Goal: Find specific page/section: Find specific page/section

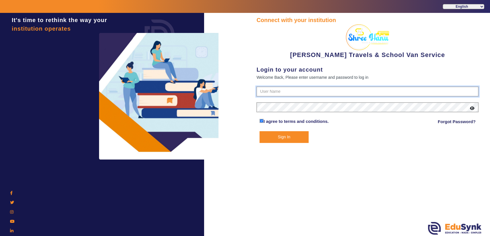
click at [280, 92] on input "text" at bounding box center [367, 92] width 222 height 10
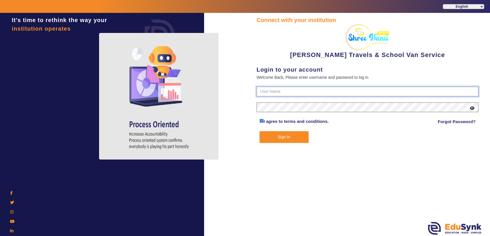
paste input "9713429926"
type input "9713429926"
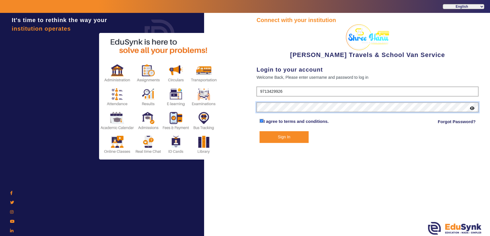
click at [259, 131] on button "Sign In" at bounding box center [283, 137] width 49 height 12
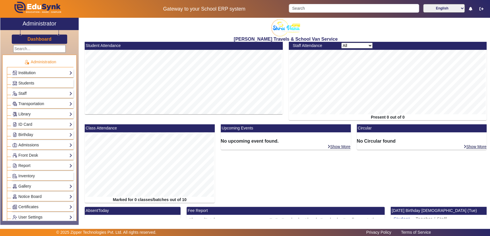
click at [32, 70] on link "Institution" at bounding box center [42, 73] width 60 height 7
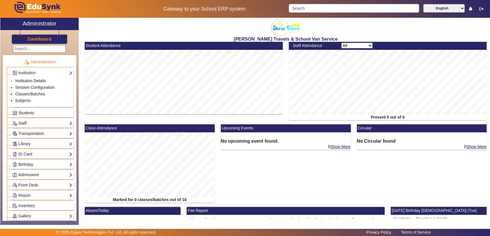
click at [34, 79] on link "Institution Details" at bounding box center [30, 81] width 31 height 5
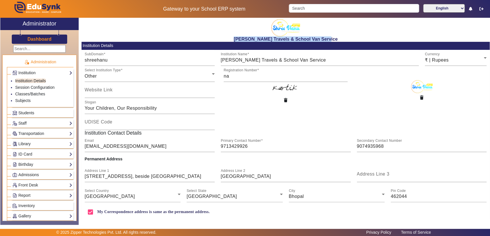
drag, startPoint x: 239, startPoint y: 37, endPoint x: 331, endPoint y: 38, distance: 92.1
click at [331, 38] on h2 "[PERSON_NAME] Travels & School Van Service" at bounding box center [285, 38] width 408 height 5
copy h2 "[PERSON_NAME] Travels & School Van Service"
drag, startPoint x: 85, startPoint y: 176, endPoint x: 176, endPoint y: 172, distance: 91.9
click at [176, 172] on div "Address Line 1 [GEOGRAPHIC_DATA], beside [GEOGRAPHIC_DATA]" at bounding box center [150, 174] width 130 height 16
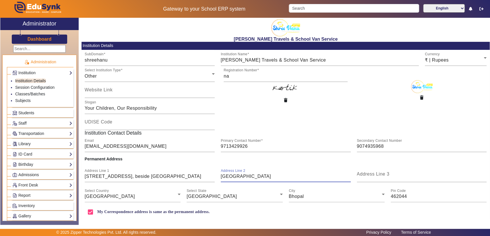
drag, startPoint x: 219, startPoint y: 176, endPoint x: 263, endPoint y: 178, distance: 43.6
click at [263, 178] on input "[GEOGRAPHIC_DATA]" at bounding box center [286, 176] width 130 height 7
